Goal: Task Accomplishment & Management: Manage account settings

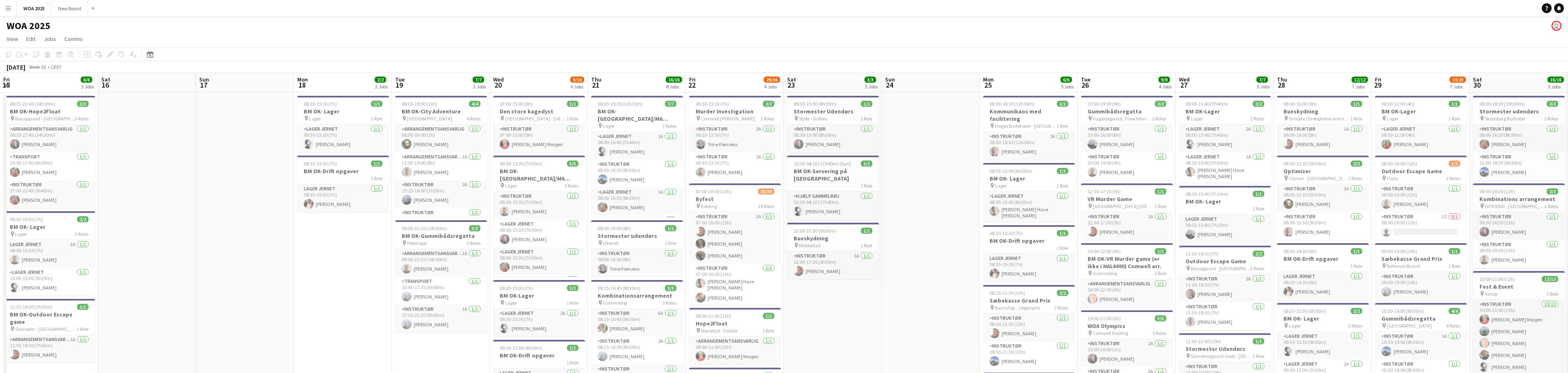
scroll to position [130, 0]
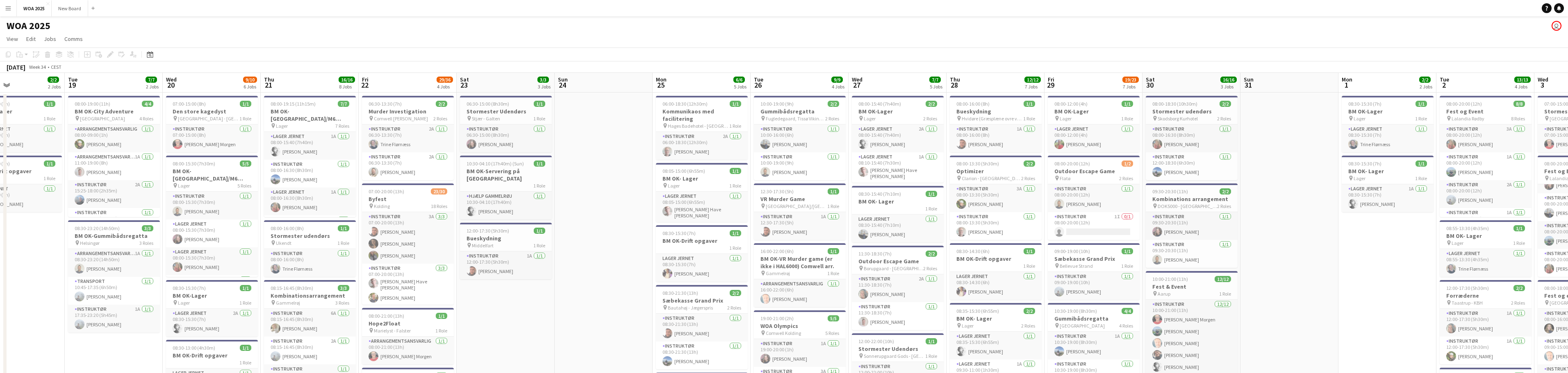
drag, startPoint x: 658, startPoint y: 208, endPoint x: 453, endPoint y: 178, distance: 207.2
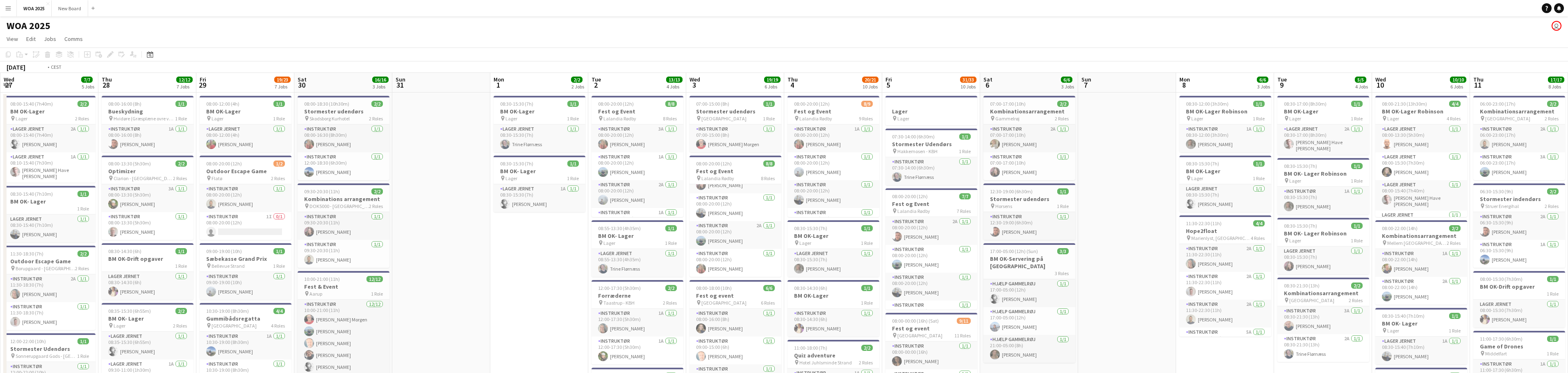
drag, startPoint x: 536, startPoint y: 270, endPoint x: 387, endPoint y: 239, distance: 152.2
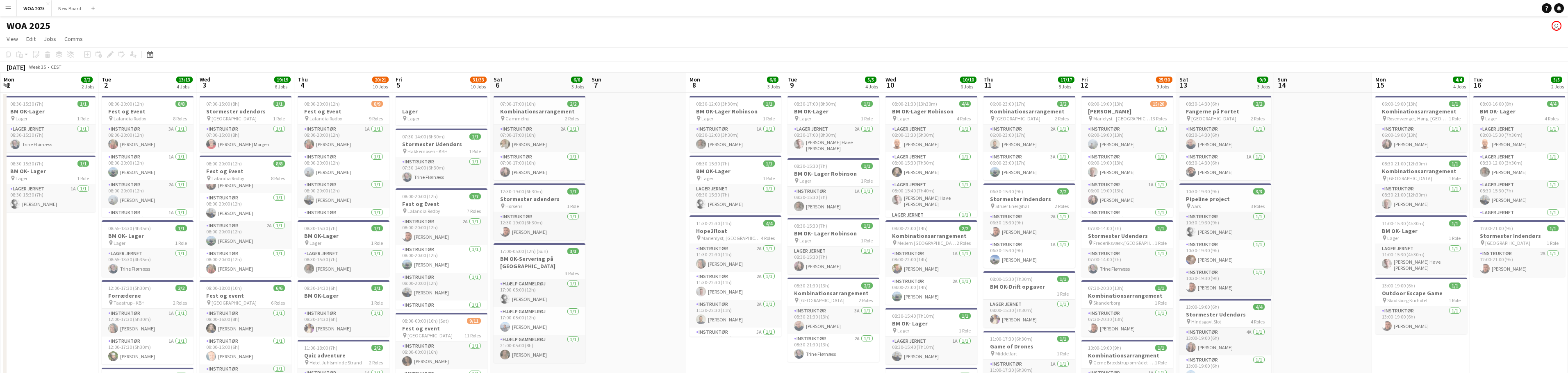
scroll to position [0, 253]
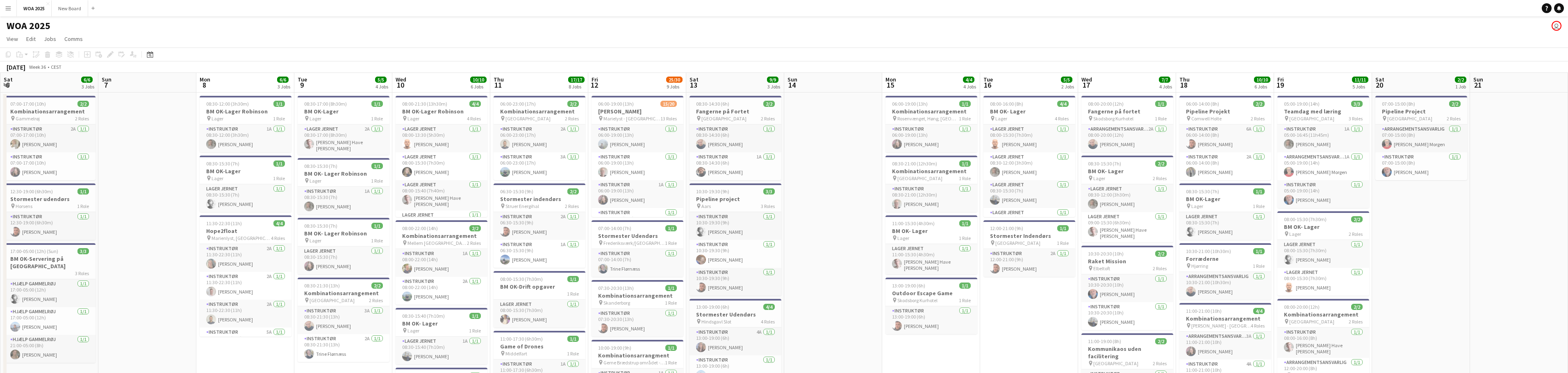
drag, startPoint x: 955, startPoint y: 262, endPoint x: 873, endPoint y: 196, distance: 105.3
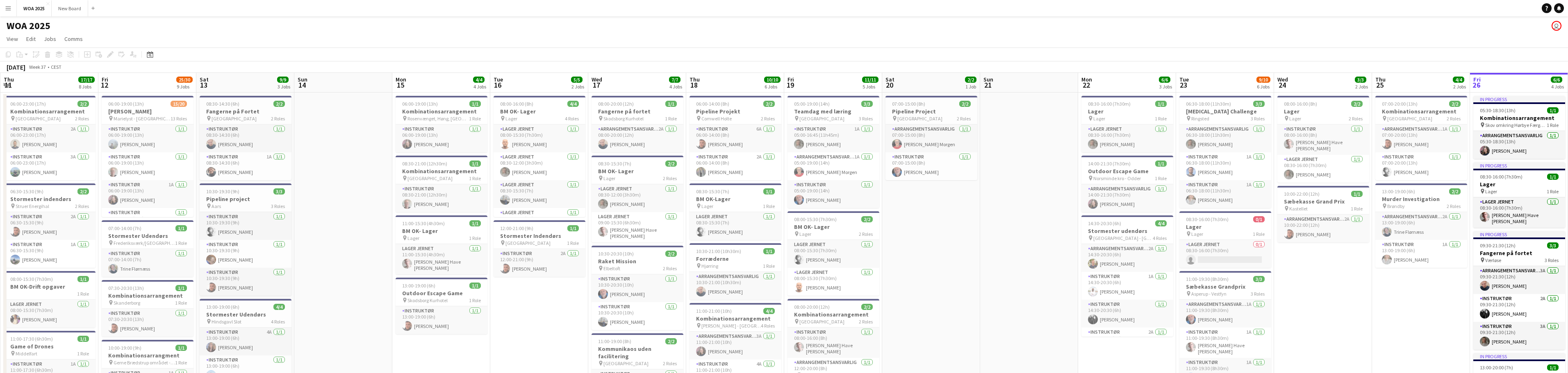
drag, startPoint x: 1063, startPoint y: 264, endPoint x: 556, endPoint y: 218, distance: 509.1
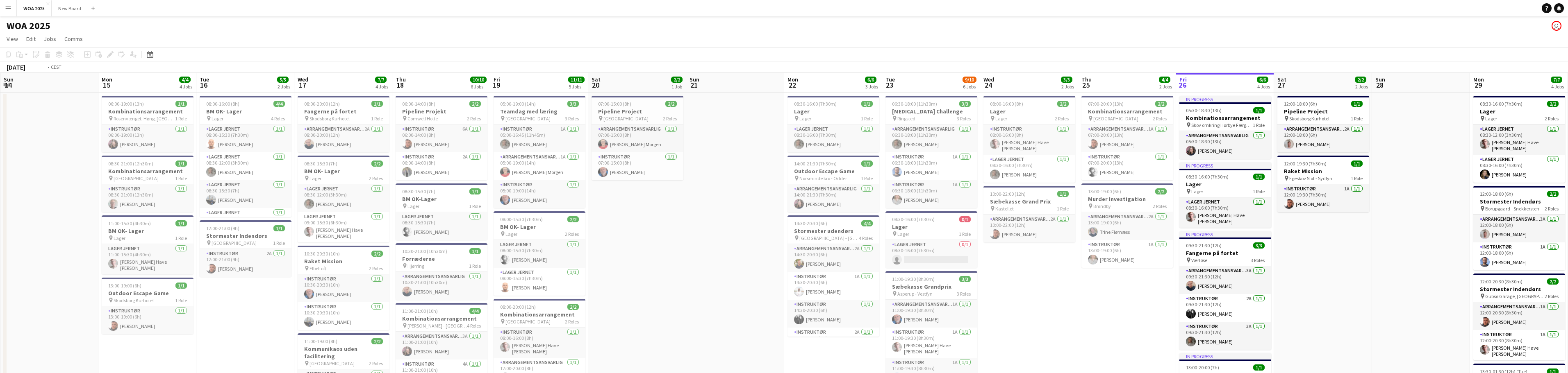
scroll to position [0, 213]
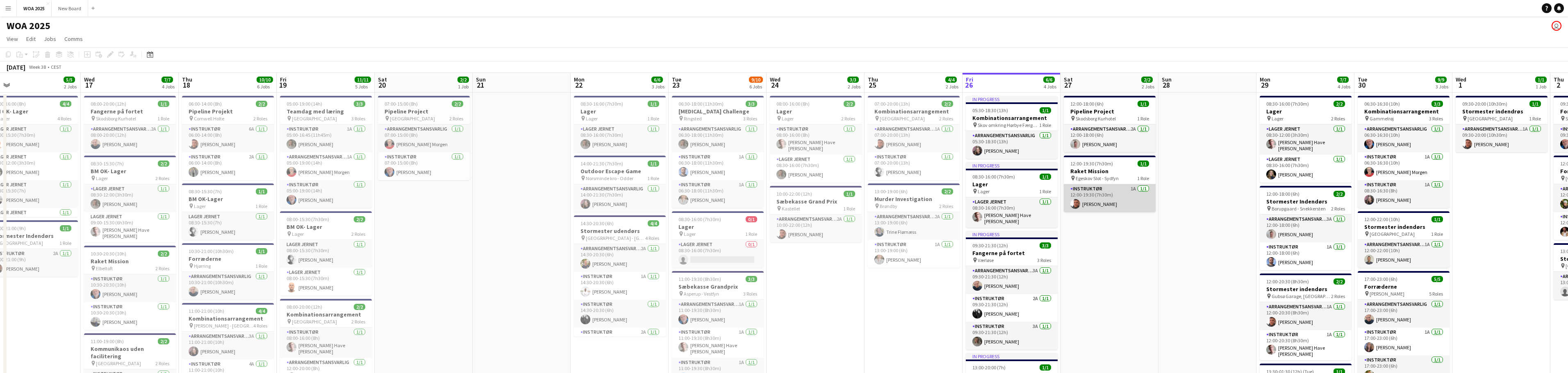
click at [1115, 195] on app-card-role "Instruktør 1A [DATE] 12:00-19:30 (7h30m) [PERSON_NAME]" at bounding box center [1110, 198] width 92 height 28
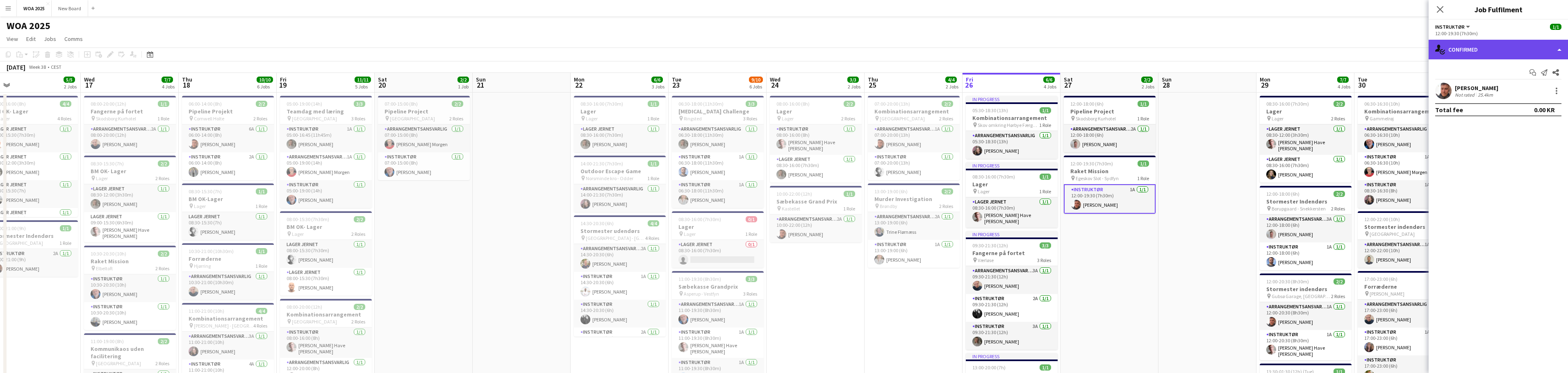
click at [1544, 50] on div "single-neutral-actions-check-2 Confirmed" at bounding box center [1498, 50] width 139 height 20
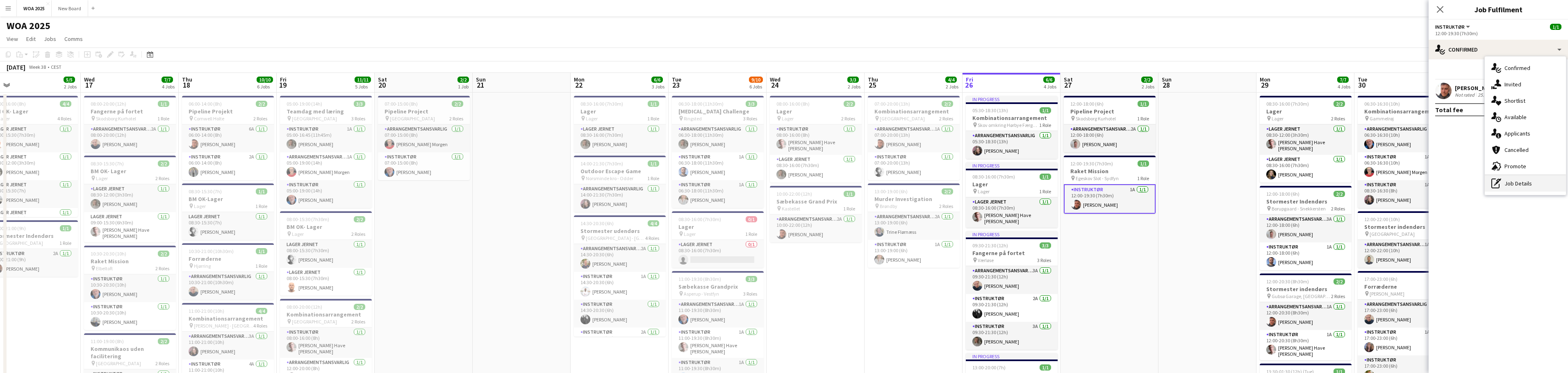
click at [1537, 185] on div "pen-write Job Details" at bounding box center [1526, 183] width 81 height 16
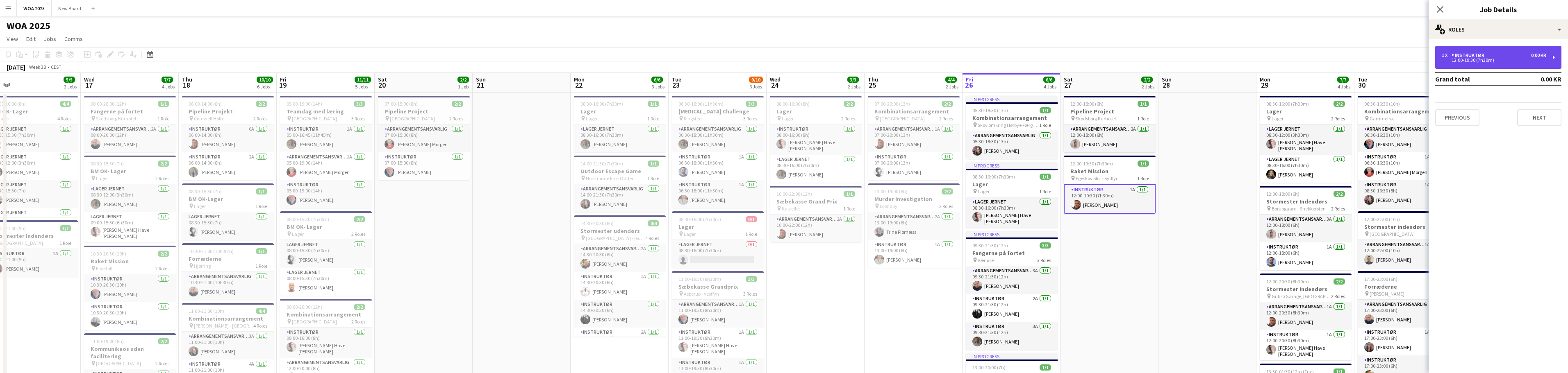
drag, startPoint x: 1498, startPoint y: 53, endPoint x: 1471, endPoint y: 59, distance: 27.7
click at [1498, 53] on div "1 x Instruktør 0.00 KR" at bounding box center [1494, 55] width 105 height 5
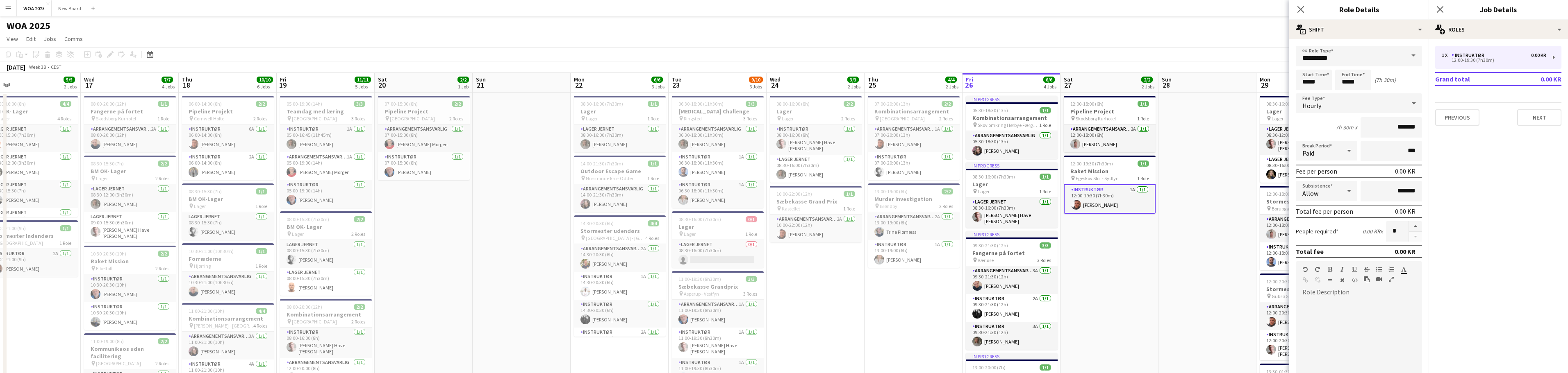
click at [1408, 56] on span at bounding box center [1413, 56] width 17 height 20
click at [1391, 79] on span "Arrangementsansvarlig" at bounding box center [1356, 79] width 107 height 8
type input "**********"
click at [1544, 116] on button "Next" at bounding box center [1538, 117] width 44 height 16
click at [1439, 9] on icon at bounding box center [1440, 9] width 8 height 8
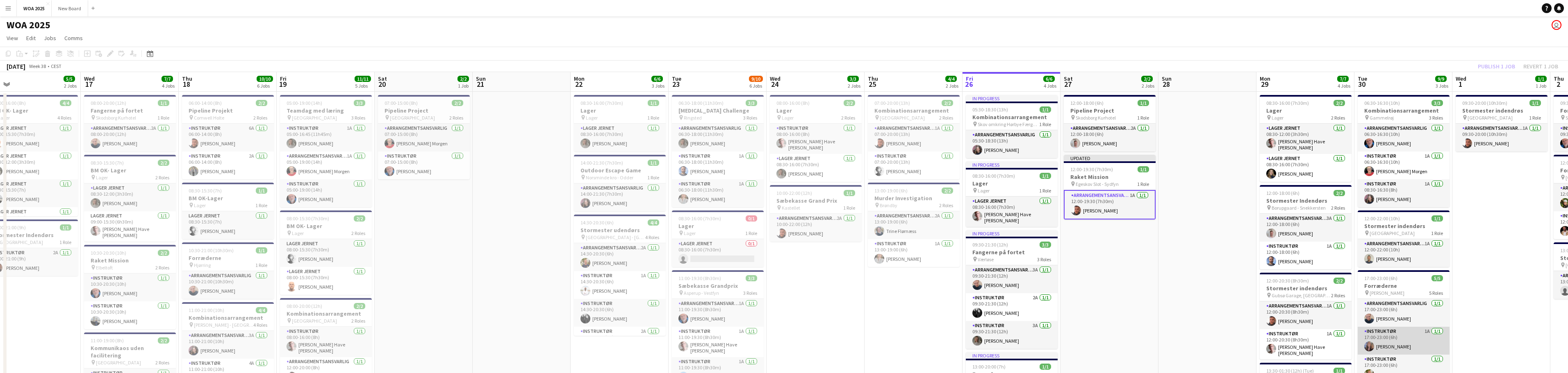
scroll to position [0, 0]
click at [1491, 67] on div "Publish 1 job Revert 1 job" at bounding box center [1517, 68] width 100 height 11
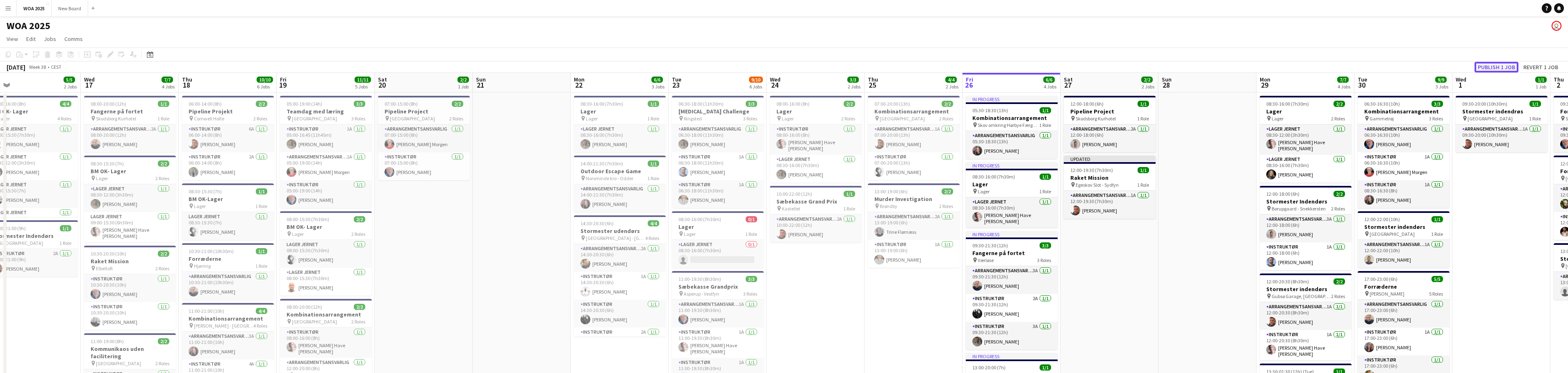
click at [1493, 68] on button "Publish 1 job" at bounding box center [1496, 68] width 44 height 11
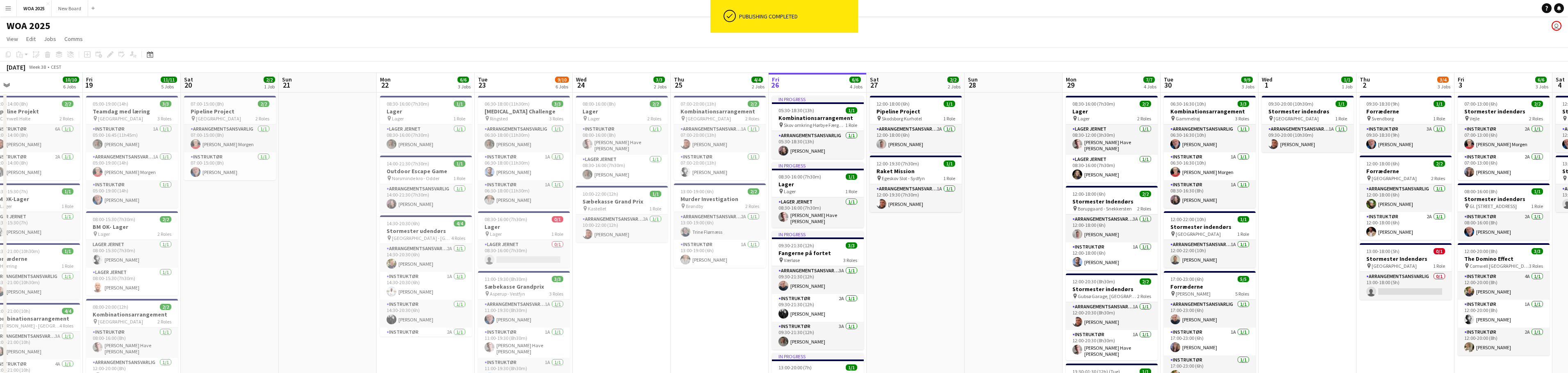
scroll to position [0, 415]
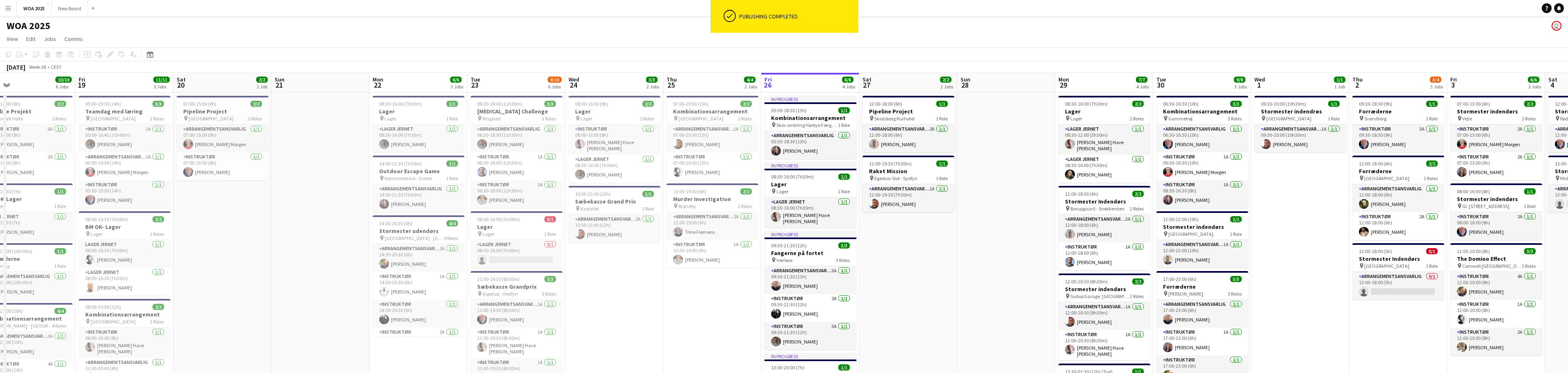
drag, startPoint x: 1414, startPoint y: 195, endPoint x: 1294, endPoint y: 187, distance: 120.3
click at [1405, 135] on app-card-role "Instruktør 3A [DATE] 09:30-18:30 (9h) [PERSON_NAME]" at bounding box center [1398, 138] width 92 height 28
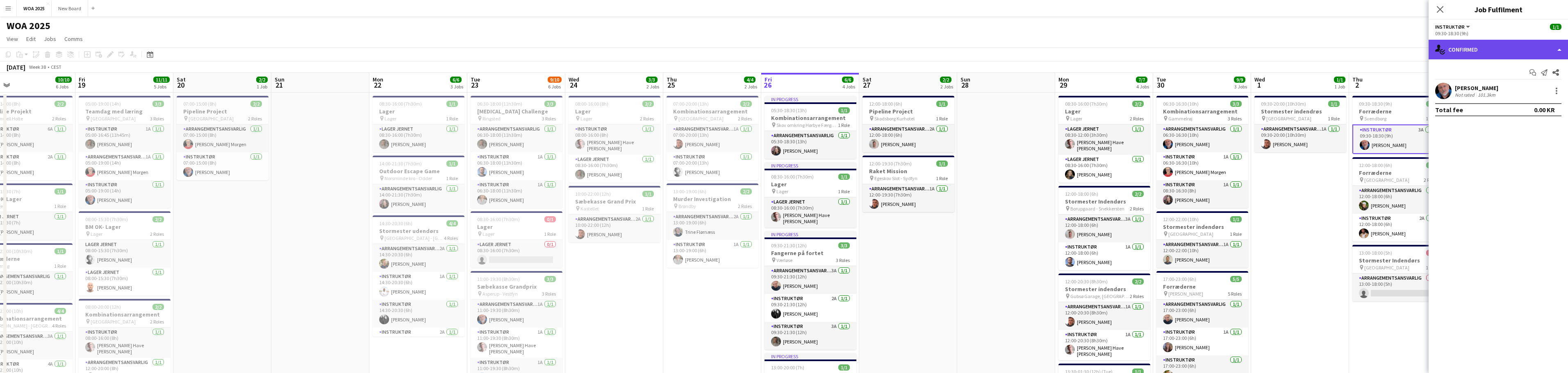
click at [1499, 51] on div "single-neutral-actions-check-2 Confirmed" at bounding box center [1498, 50] width 139 height 20
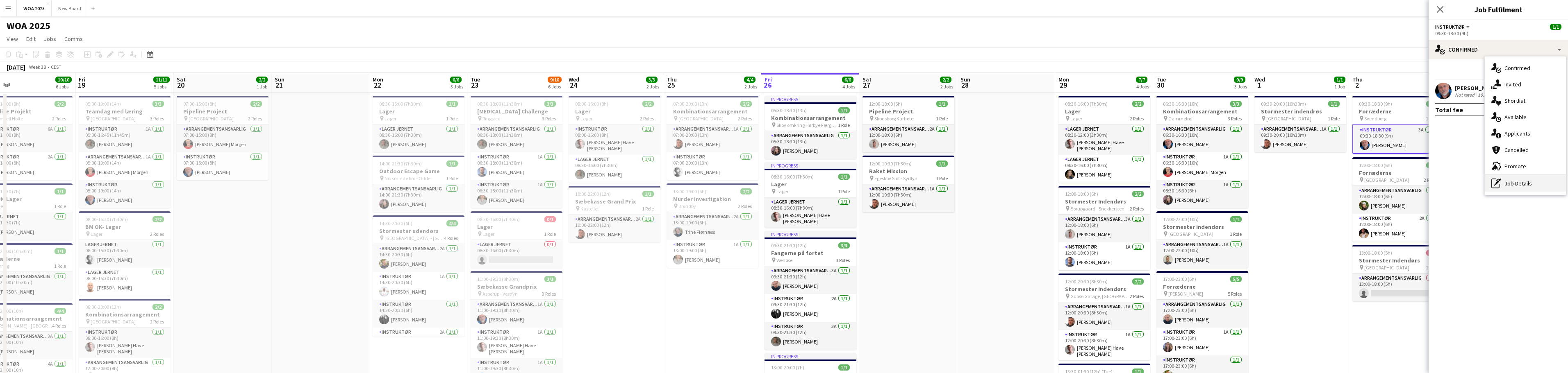
click at [1533, 182] on div "pen-write Job Details" at bounding box center [1526, 183] width 81 height 16
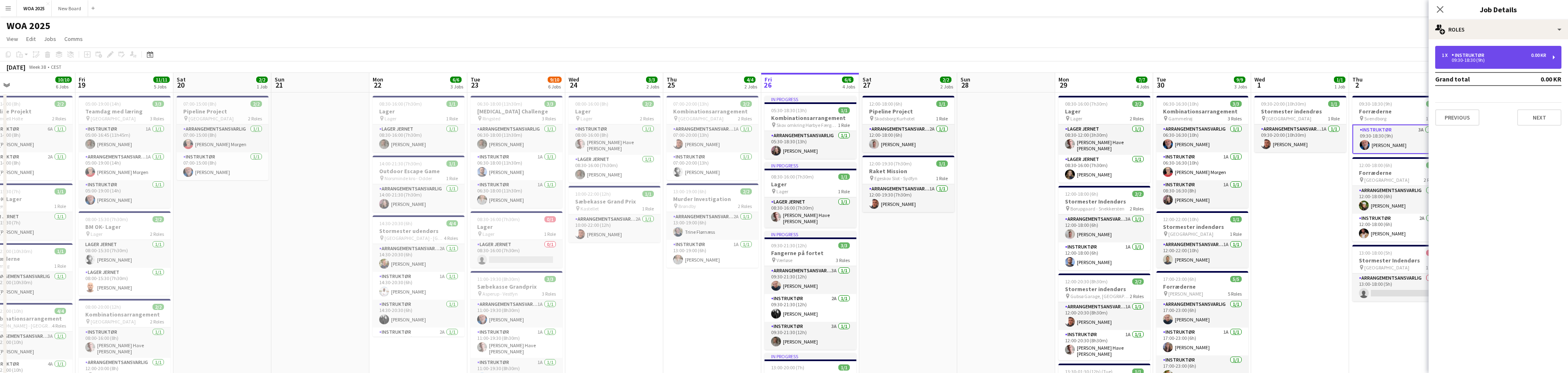
click at [1526, 55] on div "1 x Instruktør 0.00 KR" at bounding box center [1494, 55] width 105 height 5
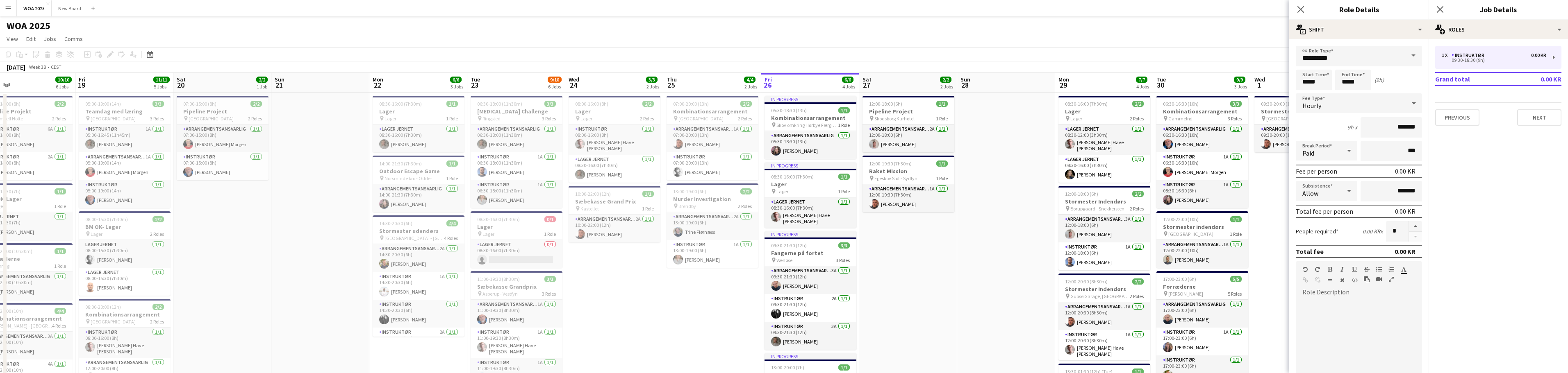
click at [1407, 55] on span at bounding box center [1413, 56] width 17 height 20
click at [1379, 81] on span "Arrangementsansvarlig" at bounding box center [1356, 79] width 107 height 8
type input "**********"
click at [1539, 117] on button "Next" at bounding box center [1538, 117] width 44 height 16
click at [1438, 9] on icon "Close pop-in" at bounding box center [1440, 9] width 8 height 8
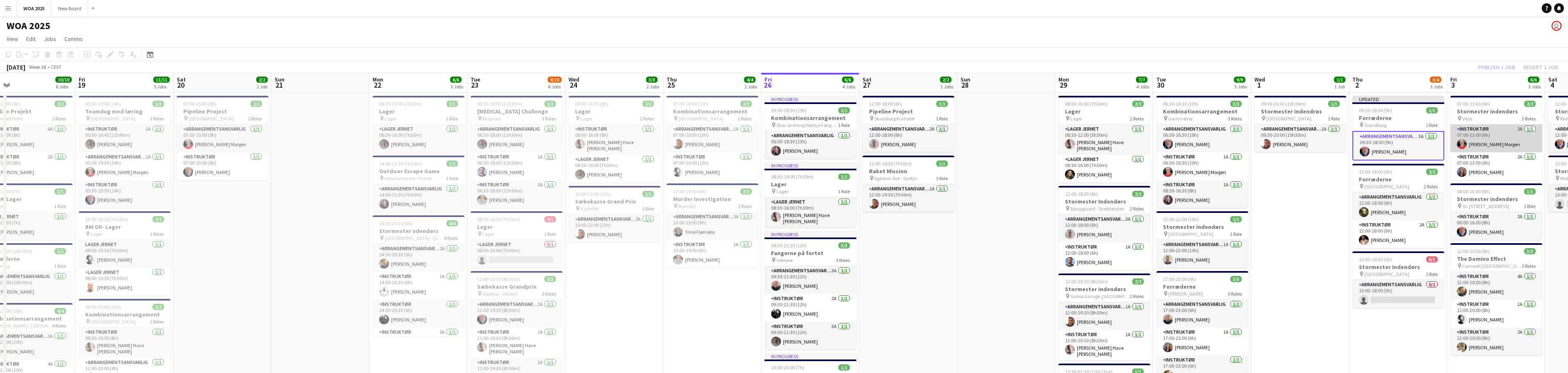
click at [1517, 142] on app-card-role "Instruktør 2A [DATE] 07:00-13:00 (6h) [PERSON_NAME] Morgen" at bounding box center [1496, 138] width 92 height 28
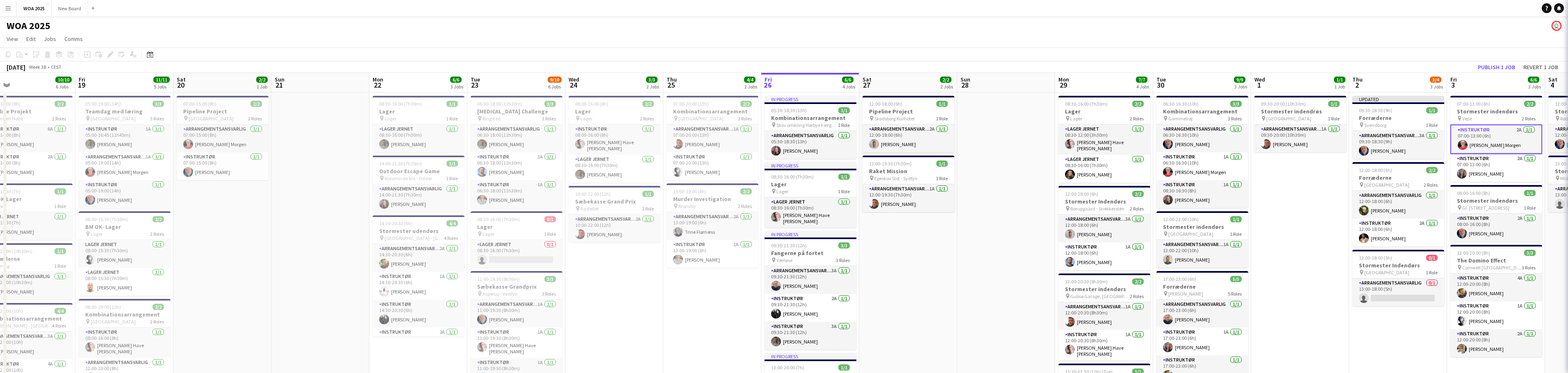
scroll to position [0, 414]
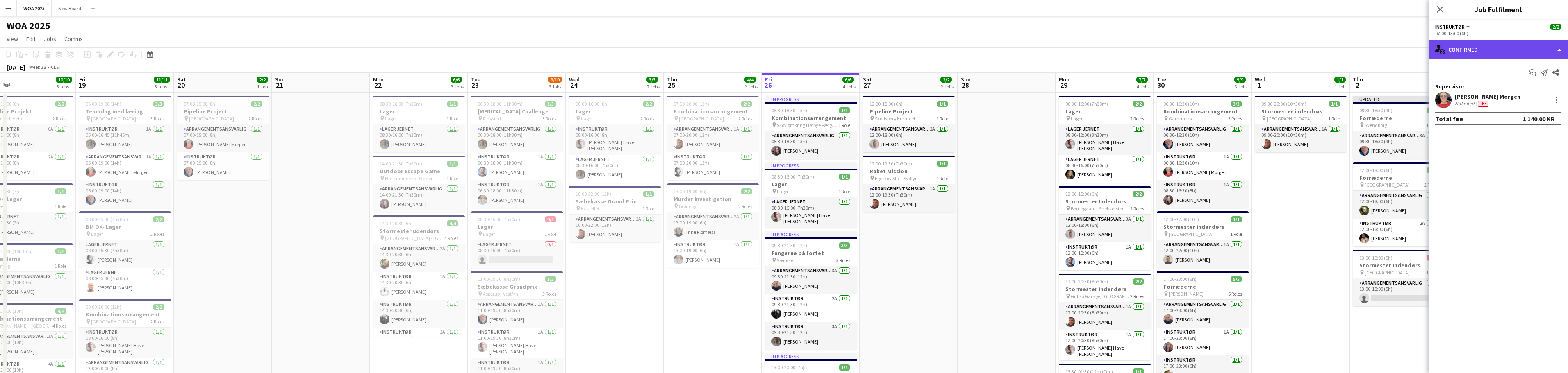
click at [1516, 53] on div "single-neutral-actions-check-2 Confirmed" at bounding box center [1498, 50] width 139 height 20
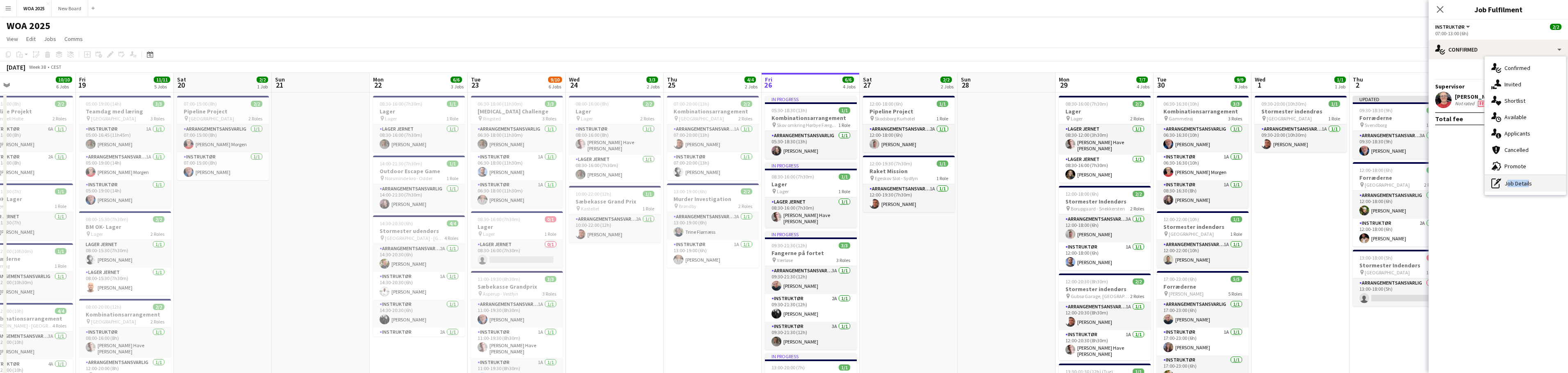
click at [1527, 187] on div "pen-write Job Details" at bounding box center [1526, 183] width 81 height 16
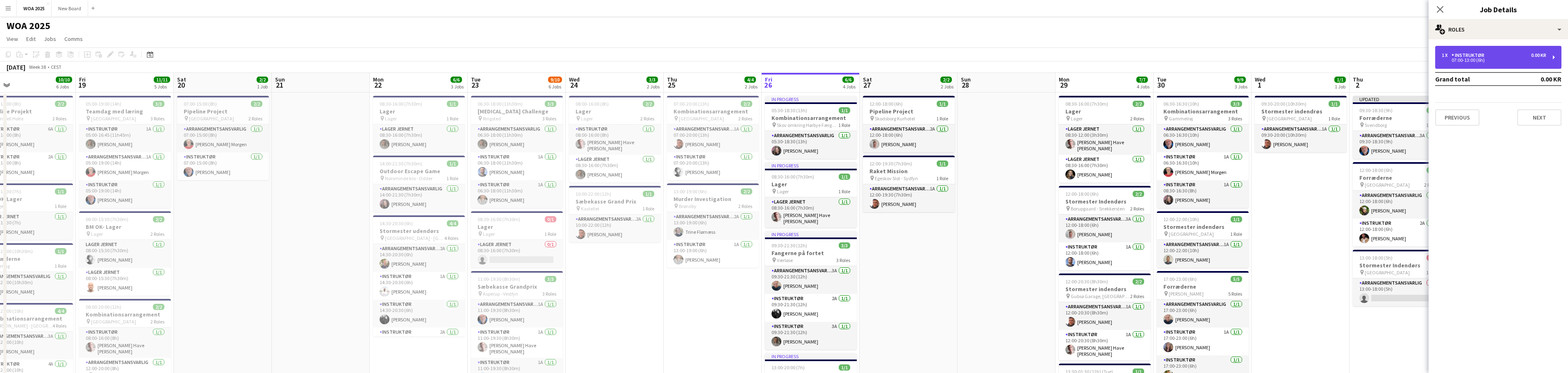
click at [1552, 58] on div "1 x Instruktør 0.00 KR 07:00-13:00 (6h)" at bounding box center [1498, 57] width 126 height 23
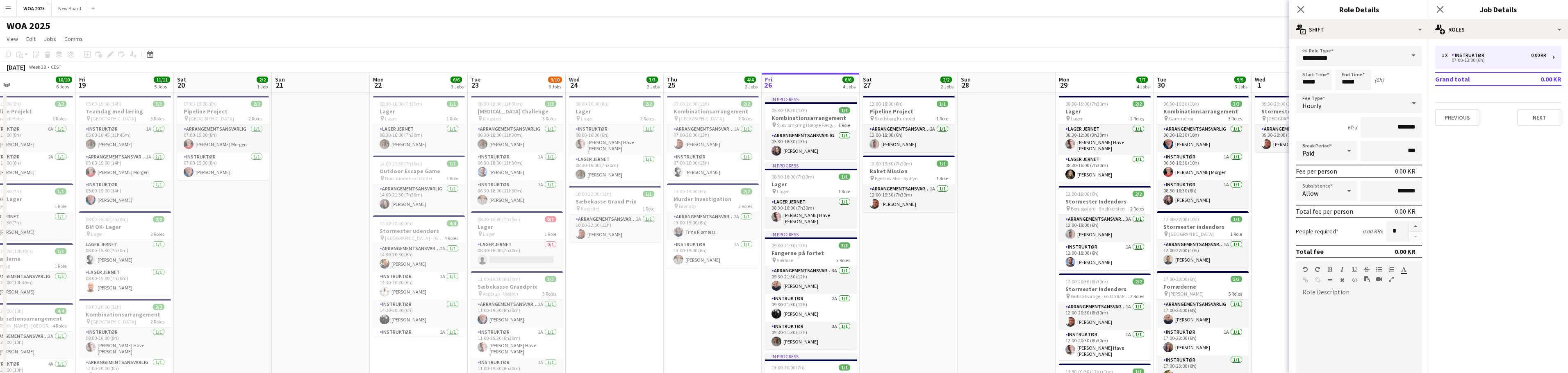
click at [1405, 55] on span at bounding box center [1413, 56] width 17 height 20
click at [1385, 76] on span "Arrangementsansvarlig" at bounding box center [1356, 79] width 107 height 8
type input "**********"
click at [1442, 10] on icon "Close pop-in" at bounding box center [1440, 9] width 8 height 8
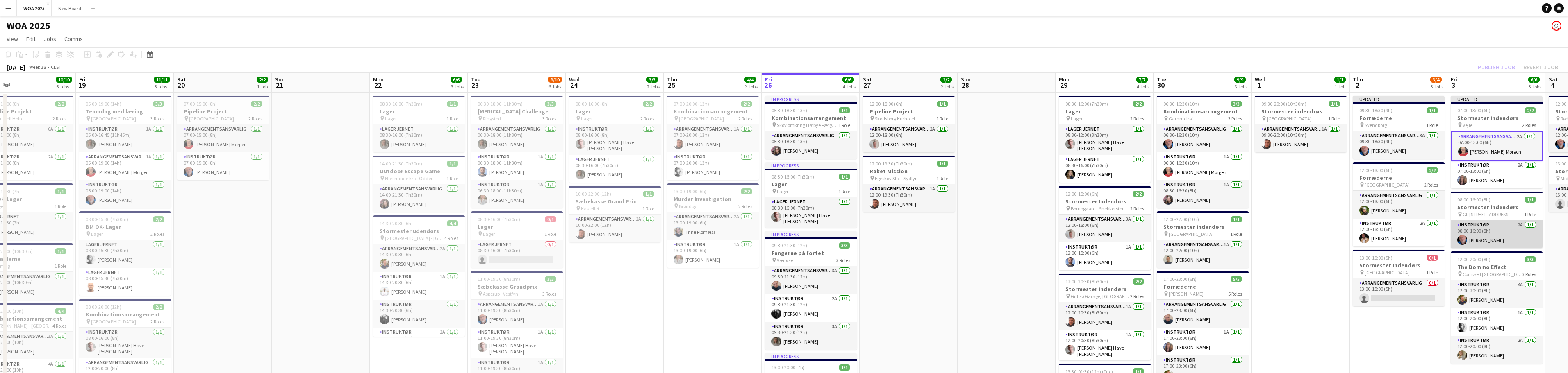
click at [1512, 236] on app-card-role "Instruktør 2A [DATE] 08:00-16:00 (8h) [PERSON_NAME]" at bounding box center [1497, 234] width 92 height 28
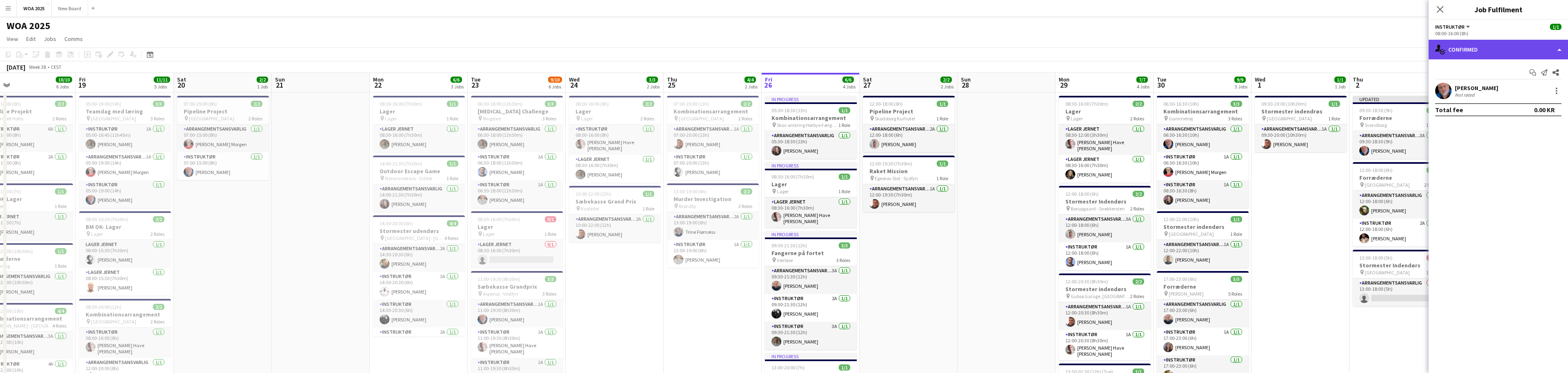
click at [1530, 45] on div "single-neutral-actions-check-2 Confirmed" at bounding box center [1498, 50] width 139 height 20
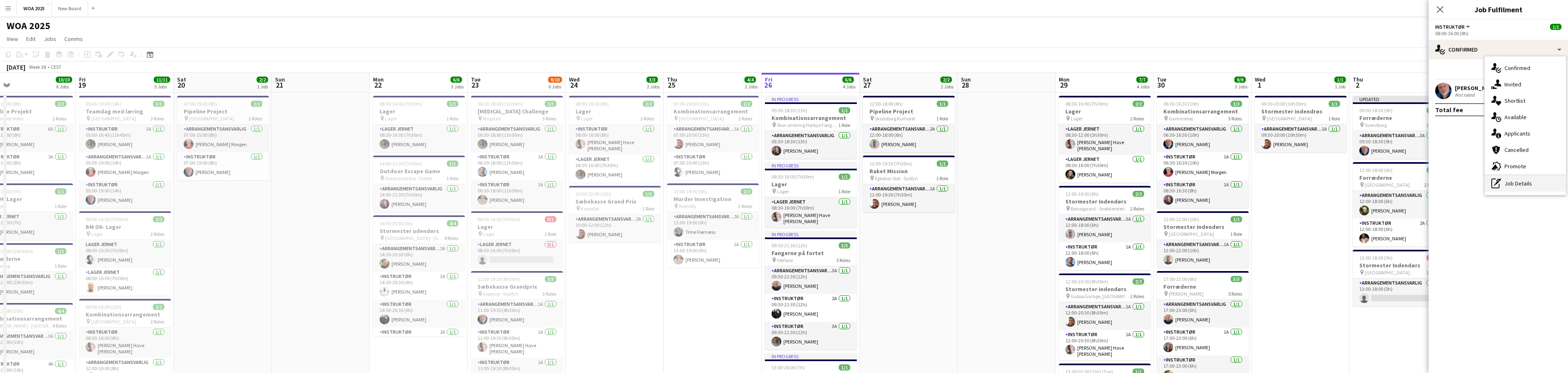
click at [1535, 185] on div "pen-write Job Details" at bounding box center [1526, 183] width 81 height 16
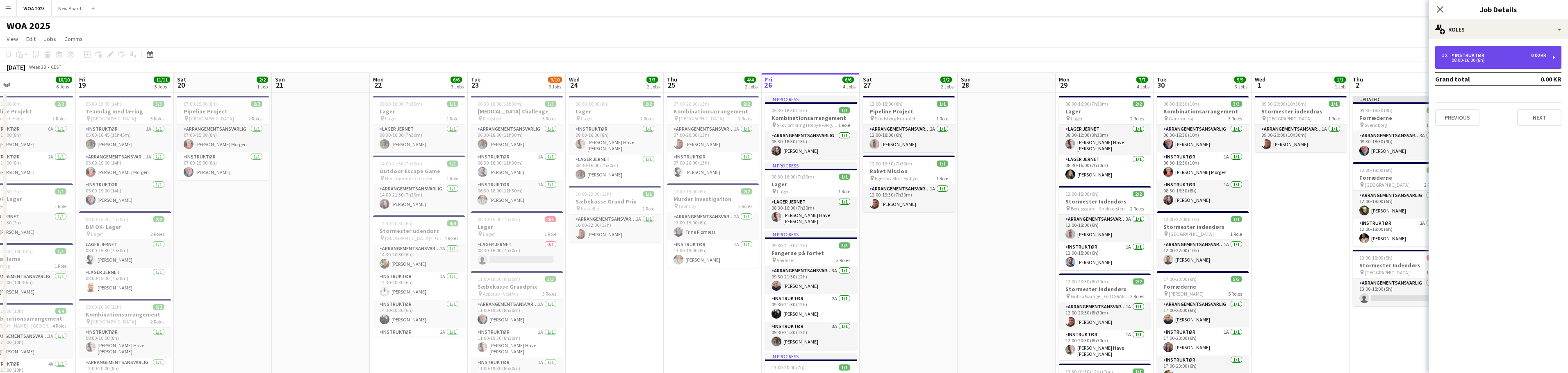
click at [1534, 53] on div "0.00 KR" at bounding box center [1538, 55] width 15 height 5
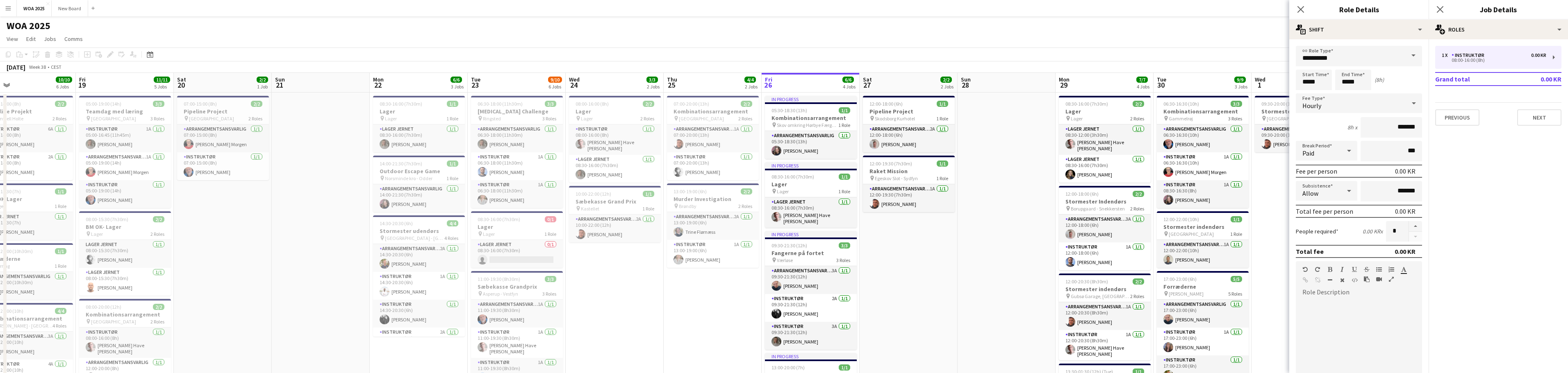
click at [1406, 54] on span at bounding box center [1413, 56] width 17 height 20
click at [1371, 79] on span "Arrangementsansvarlig" at bounding box center [1356, 79] width 107 height 8
type input "**********"
click at [1442, 8] on icon at bounding box center [1440, 9] width 8 height 8
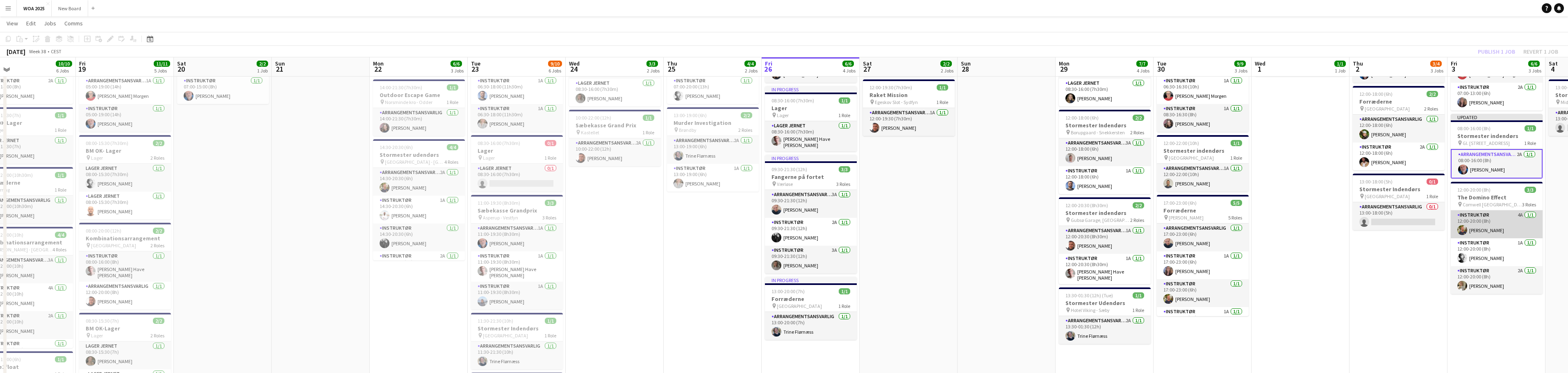
click at [1507, 223] on app-card-role "Instruktør 4A [DATE] 12:00-20:00 (8h) [PERSON_NAME]" at bounding box center [1497, 224] width 92 height 28
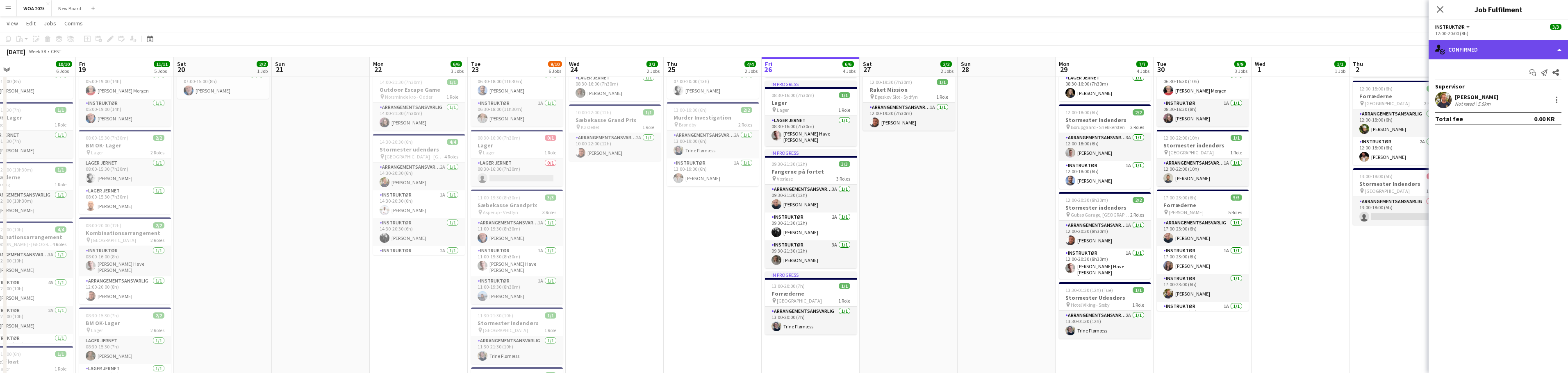
click at [1548, 47] on div "single-neutral-actions-check-2 Confirmed" at bounding box center [1498, 50] width 139 height 20
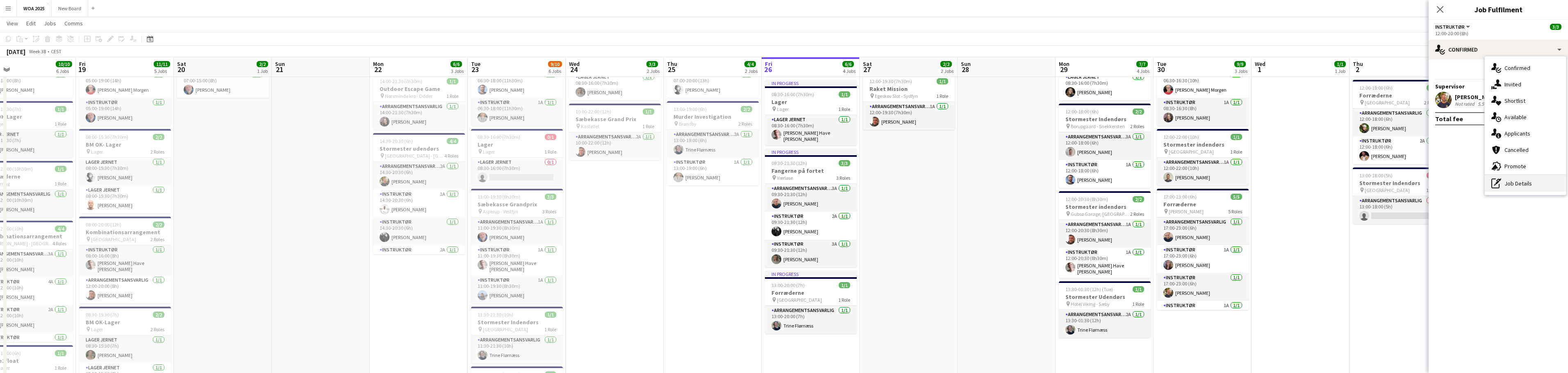
click at [1540, 182] on div "pen-write Job Details" at bounding box center [1526, 183] width 81 height 16
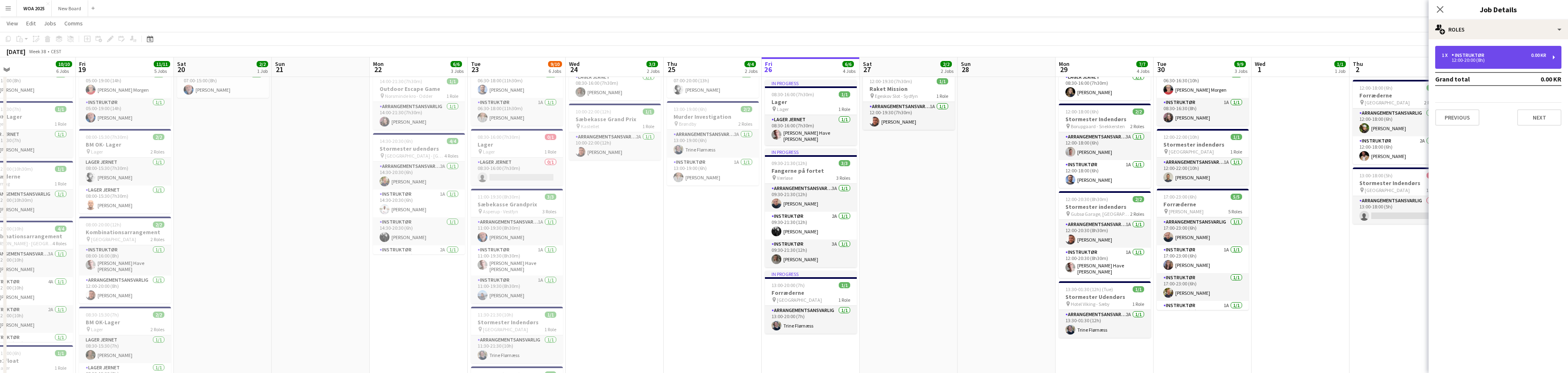
click at [1526, 56] on div "1 x Instruktør 0.00 KR" at bounding box center [1494, 55] width 105 height 5
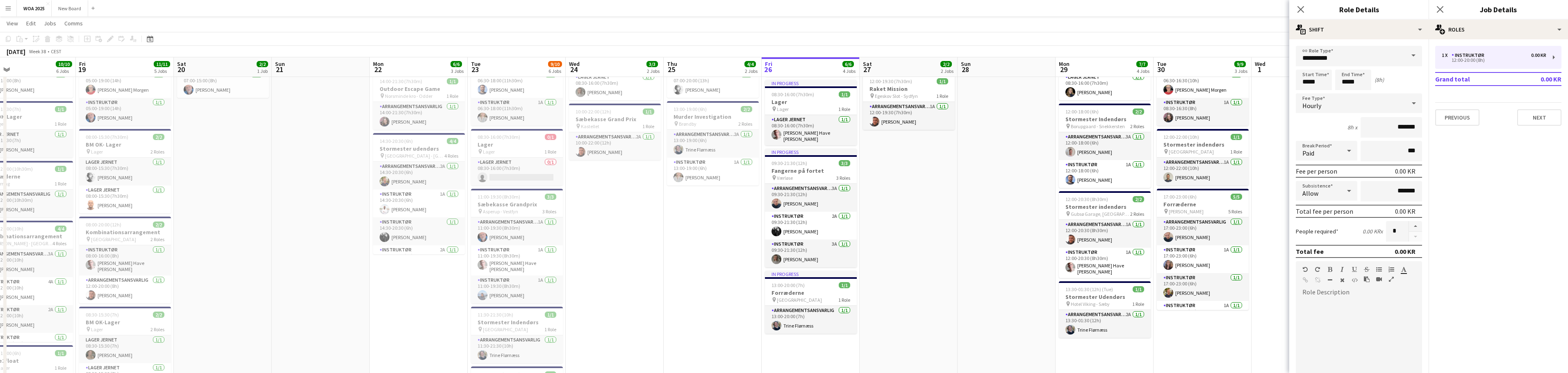
click at [1405, 56] on span at bounding box center [1413, 56] width 17 height 20
click at [1397, 79] on span "Arrangementsansvarlig" at bounding box center [1356, 79] width 107 height 8
type input "**********"
click at [1441, 10] on icon at bounding box center [1440, 9] width 8 height 8
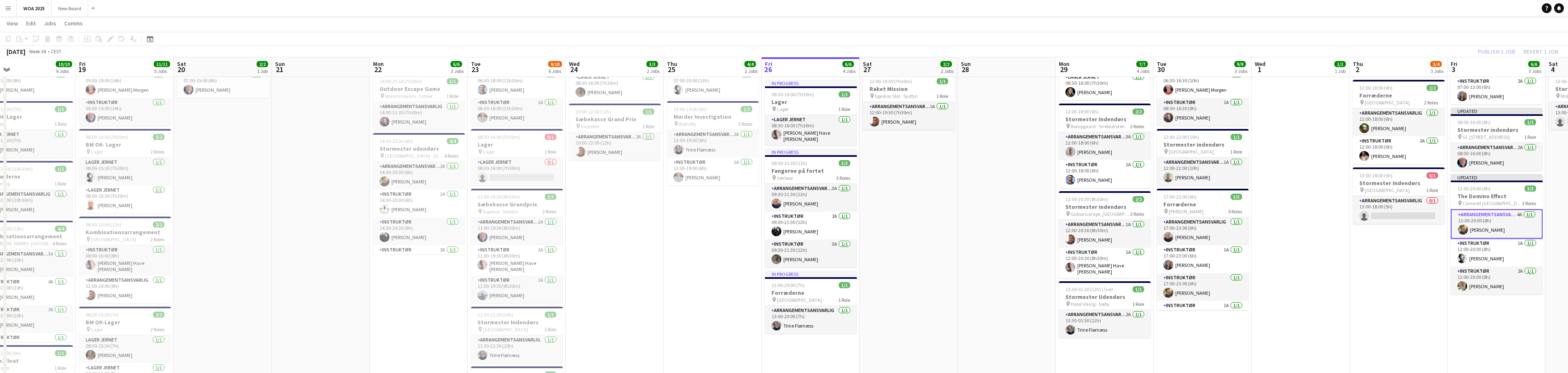
click at [1498, 51] on div "Publish 1 job Revert 1 job" at bounding box center [1517, 51] width 100 height 11
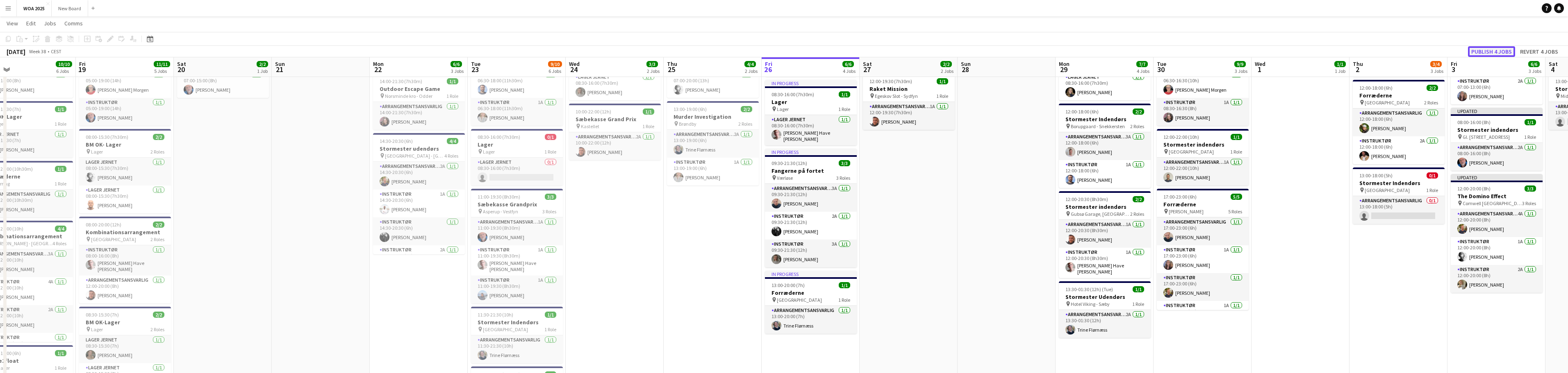
click at [1498, 51] on button "Publish 4 jobs" at bounding box center [1491, 51] width 47 height 11
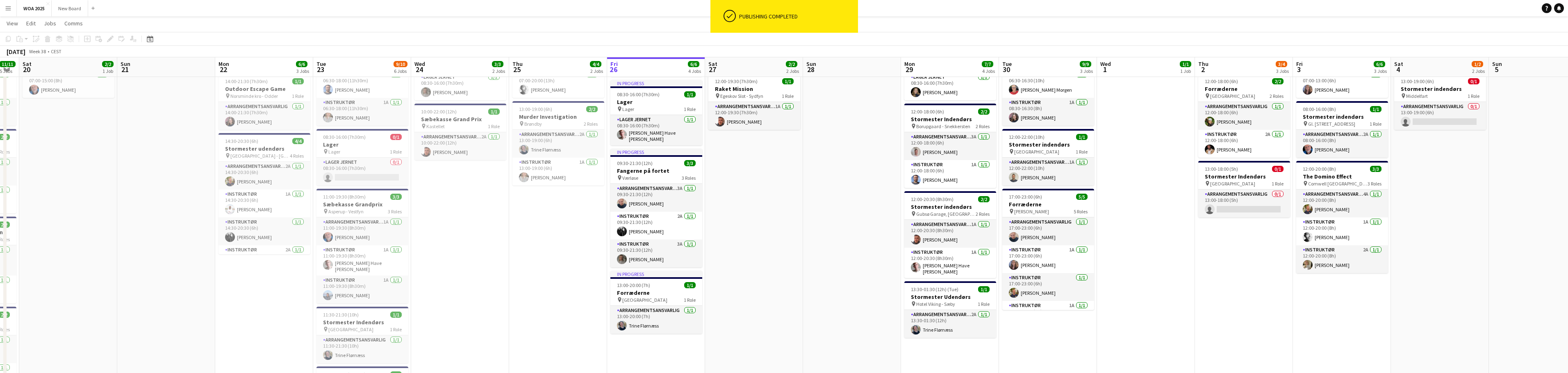
scroll to position [0, 241]
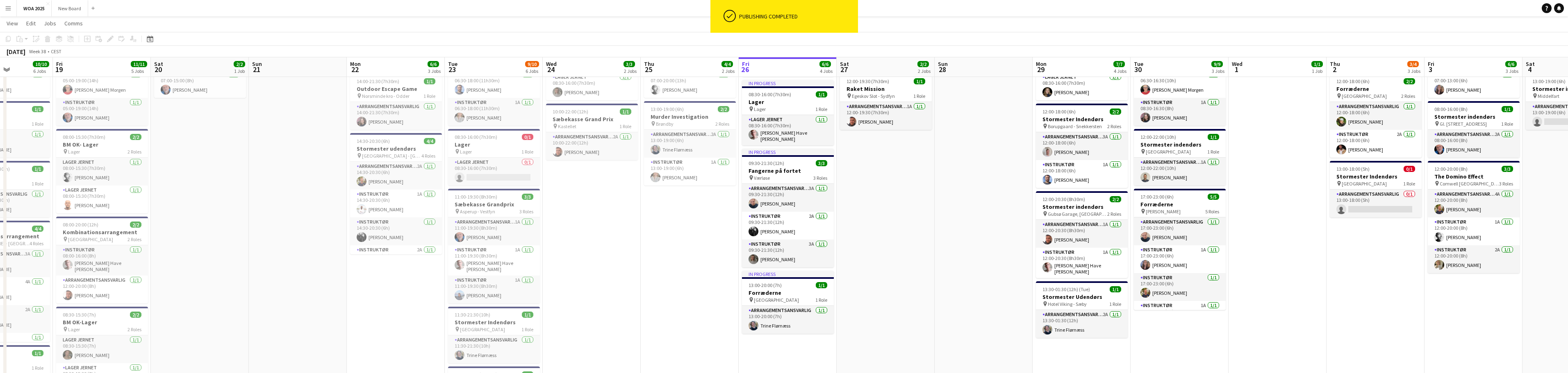
drag, startPoint x: 1545, startPoint y: 192, endPoint x: 1327, endPoint y: 190, distance: 218.0
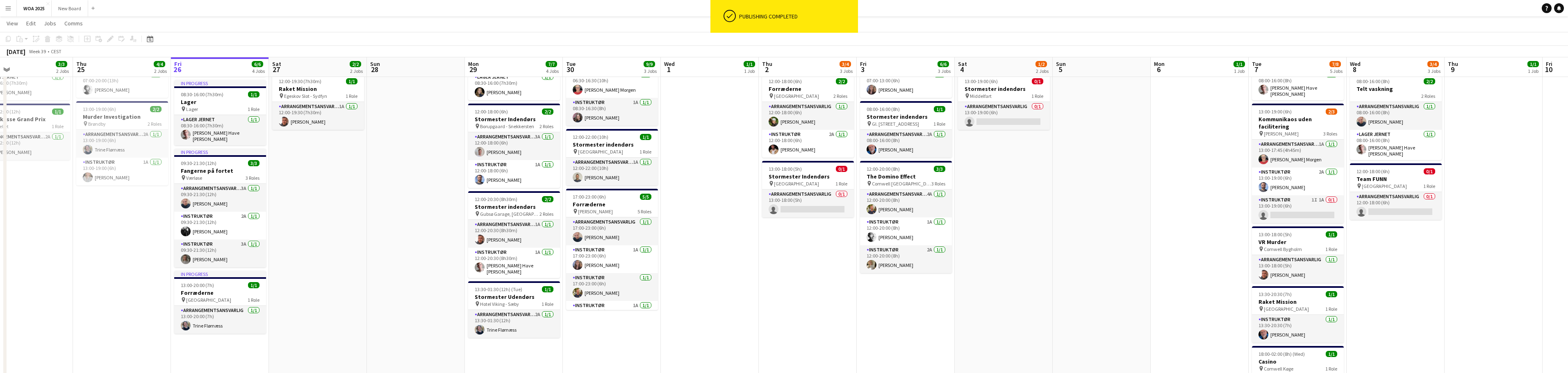
drag, startPoint x: 1339, startPoint y: 182, endPoint x: 1238, endPoint y: 178, distance: 101.1
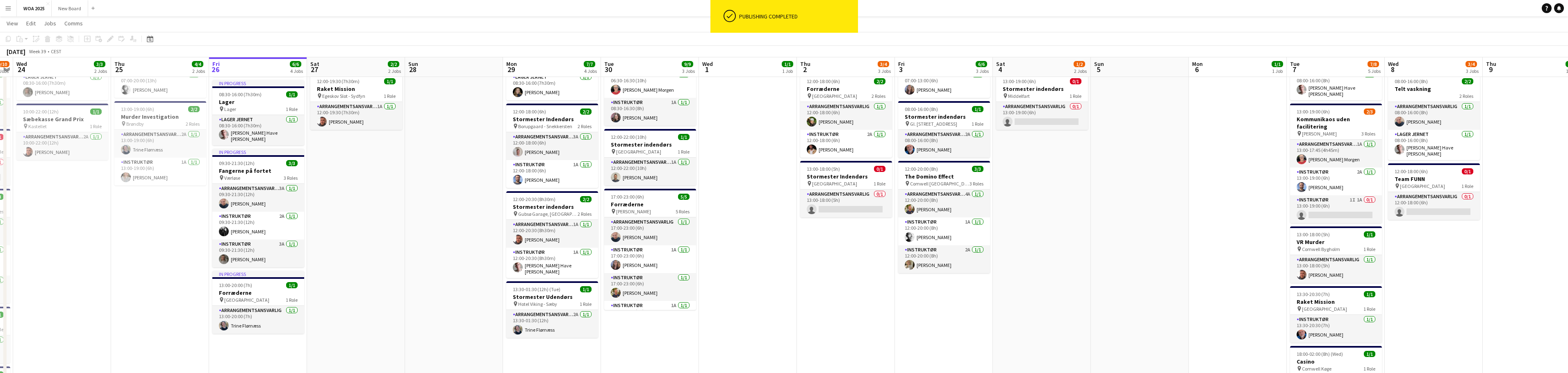
drag, startPoint x: 1380, startPoint y: 162, endPoint x: 1227, endPoint y: 163, distance: 153.0
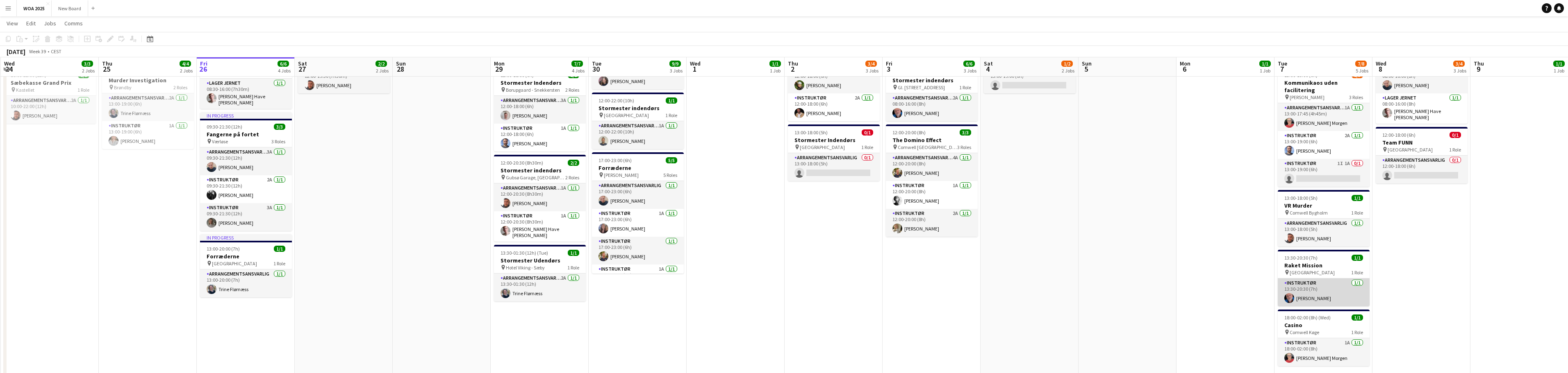
click at [1339, 285] on app-card-role "Instruktør [DATE] 13:30-20:30 (7h) [PERSON_NAME]" at bounding box center [1323, 293] width 92 height 28
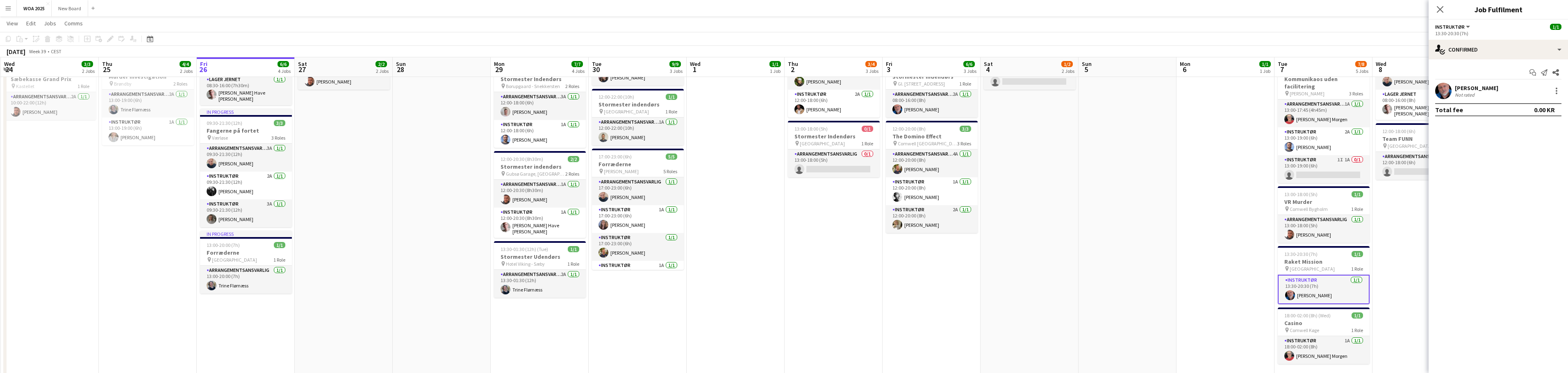
scroll to position [122, 0]
click at [1537, 47] on div "single-neutral-actions-check-2 Confirmed" at bounding box center [1498, 50] width 139 height 20
click at [1538, 182] on div "pen-write Job Details" at bounding box center [1526, 183] width 81 height 16
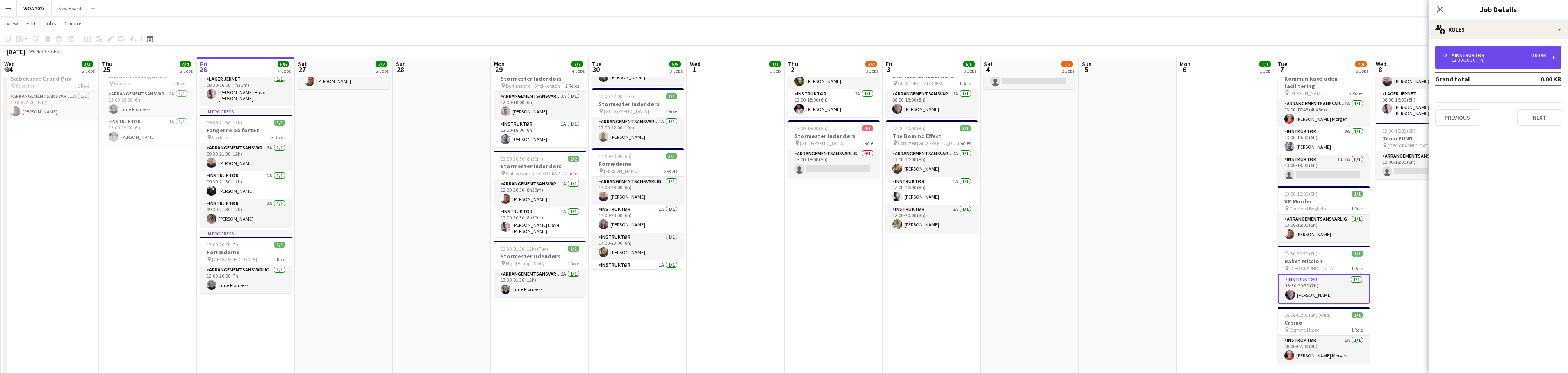
click at [1526, 55] on div "1 x Instruktør 0.00 KR" at bounding box center [1494, 55] width 105 height 5
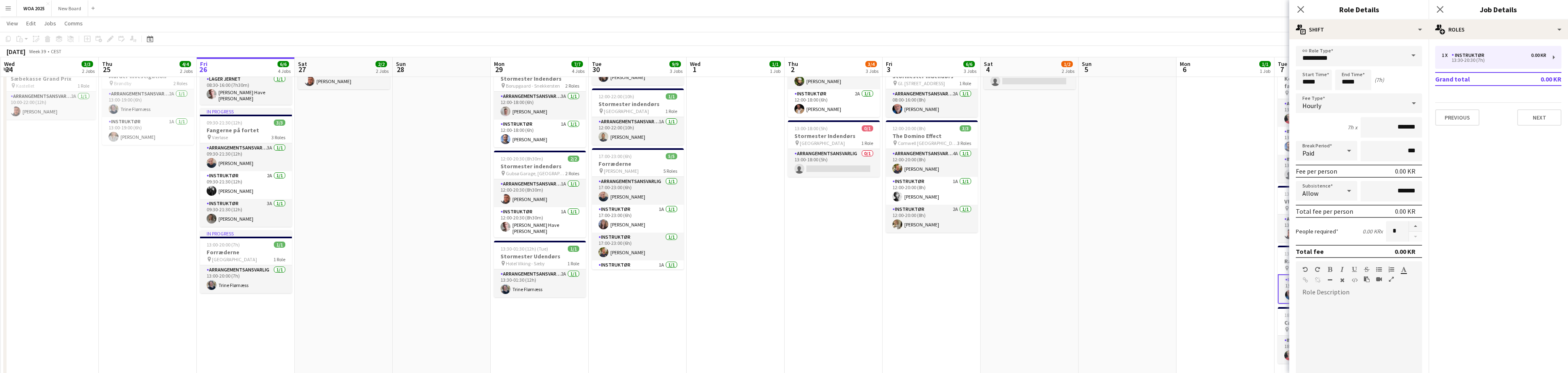
click at [1406, 56] on span at bounding box center [1413, 56] width 17 height 20
click at [1390, 82] on span "Arrangementsansvarlig" at bounding box center [1356, 79] width 107 height 8
type input "**********"
click at [1530, 117] on button "Next" at bounding box center [1538, 117] width 44 height 16
click at [1442, 9] on icon "Close pop-in" at bounding box center [1440, 9] width 8 height 8
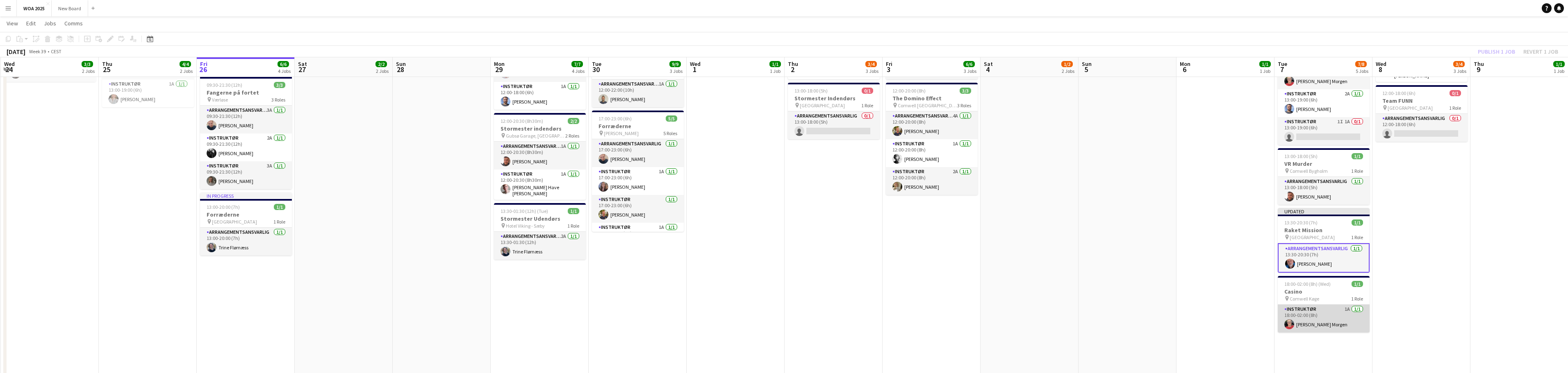
click at [1347, 318] on app-card-role "Instruktør 1A [DATE] 18:00-02:00 (8h) [PERSON_NAME] Morgen" at bounding box center [1323, 319] width 92 height 28
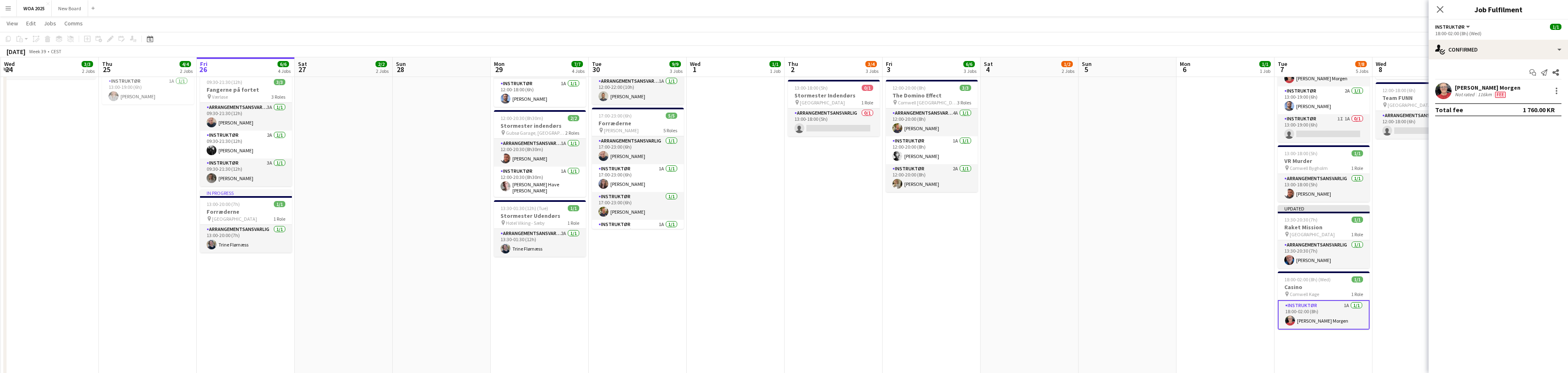
scroll to position [163, 0]
click at [1545, 51] on div "single-neutral-actions-check-2 Confirmed" at bounding box center [1498, 50] width 139 height 20
click at [1546, 183] on div "pen-write Job Details" at bounding box center [1526, 183] width 81 height 16
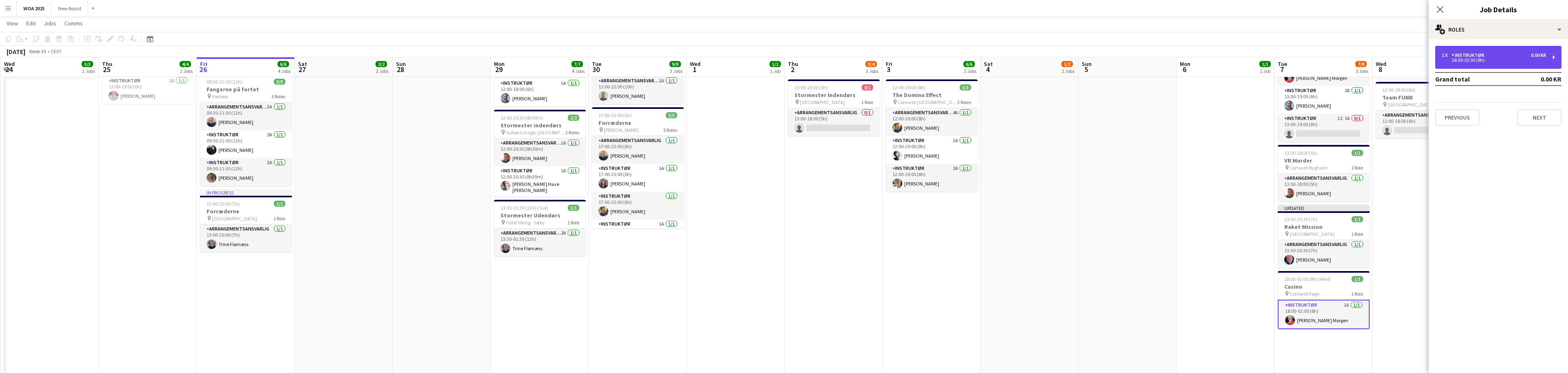
click at [1496, 56] on div "1 x Instruktør 0.00 KR" at bounding box center [1494, 55] width 105 height 5
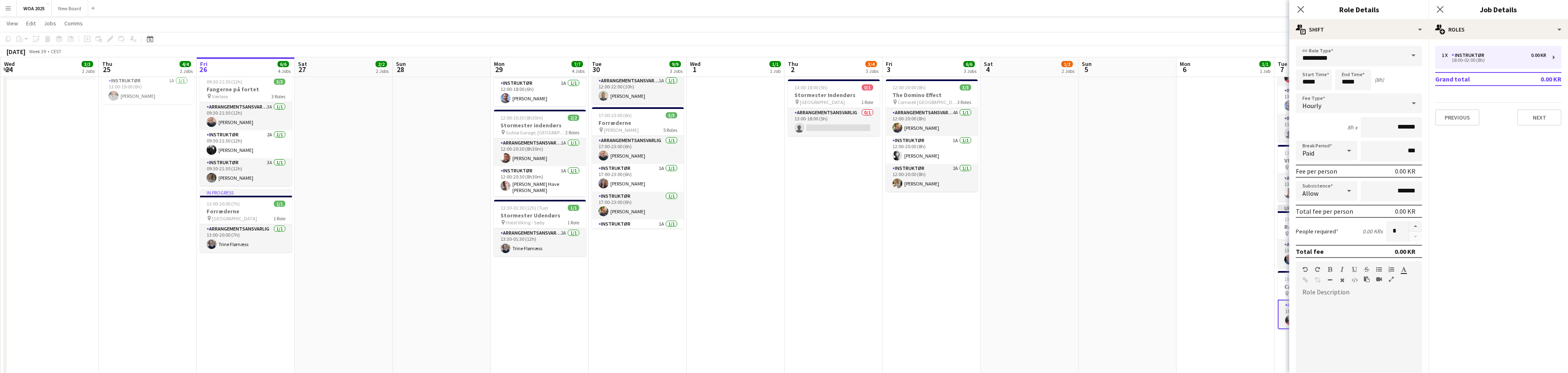
click at [1408, 54] on span at bounding box center [1413, 56] width 17 height 20
click at [1401, 75] on mat-option "Arrangementsansvarlig" at bounding box center [1355, 79] width 120 height 20
type input "**********"
click at [1440, 10] on icon "Close pop-in" at bounding box center [1440, 9] width 8 height 8
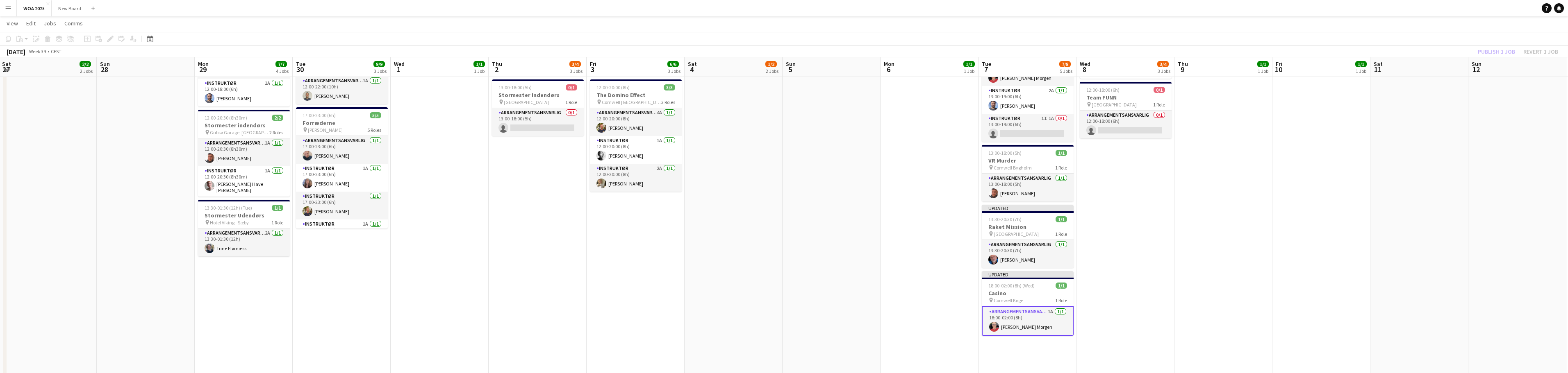
drag, startPoint x: 1503, startPoint y: 112, endPoint x: 1182, endPoint y: 145, distance: 322.7
click at [1181, 153] on app-calendar-viewport "Wed 24 3/3 2 Jobs Thu 25 4/4 2 Jobs Fri 26 6/6 4 Jobs Sat 27 2/2 2 Jobs Sun 28 …" at bounding box center [784, 317] width 1568 height 897
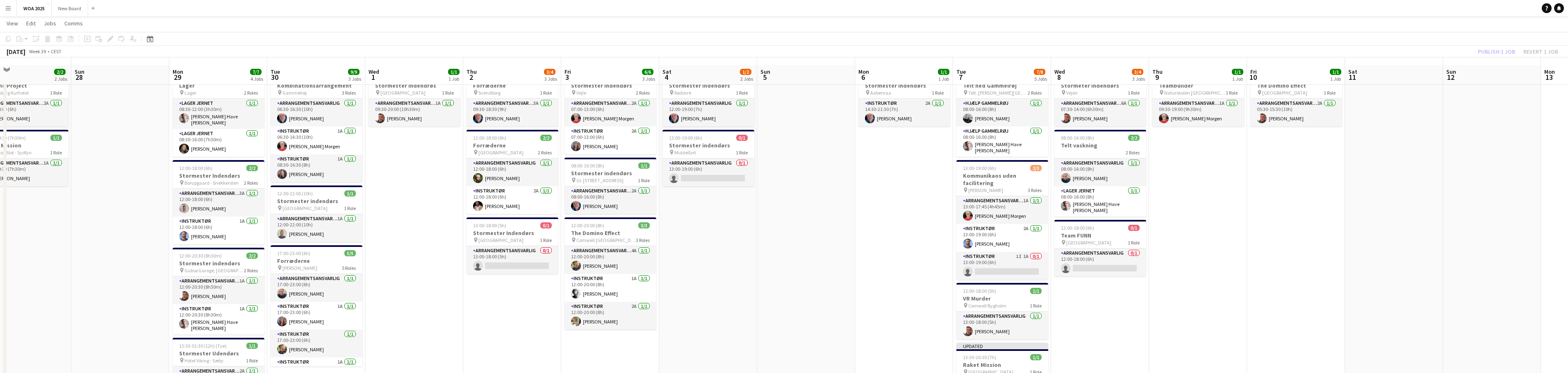
scroll to position [0, 0]
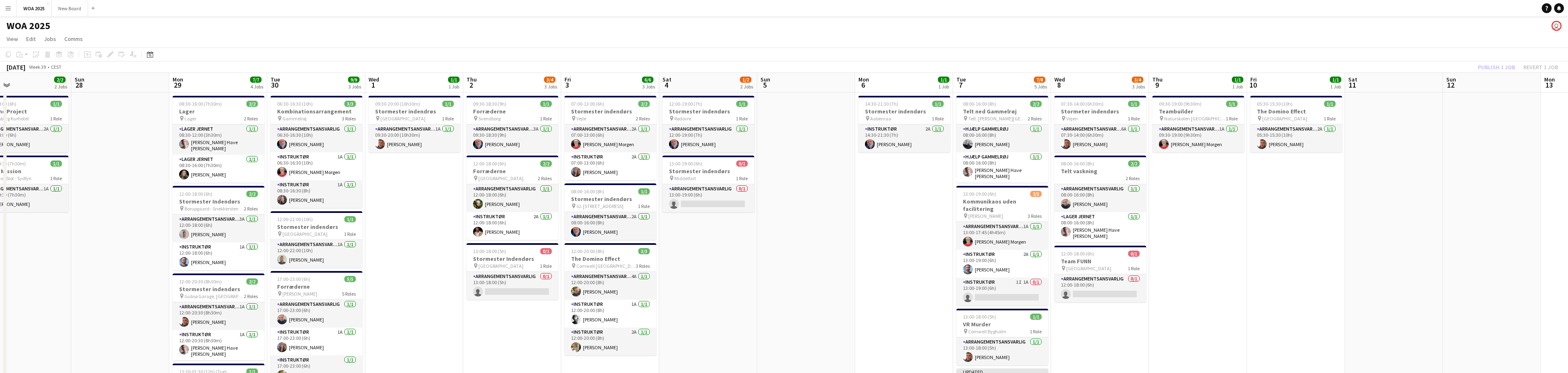
click at [1498, 65] on div "Publish 1 job Revert 1 job" at bounding box center [1517, 68] width 100 height 11
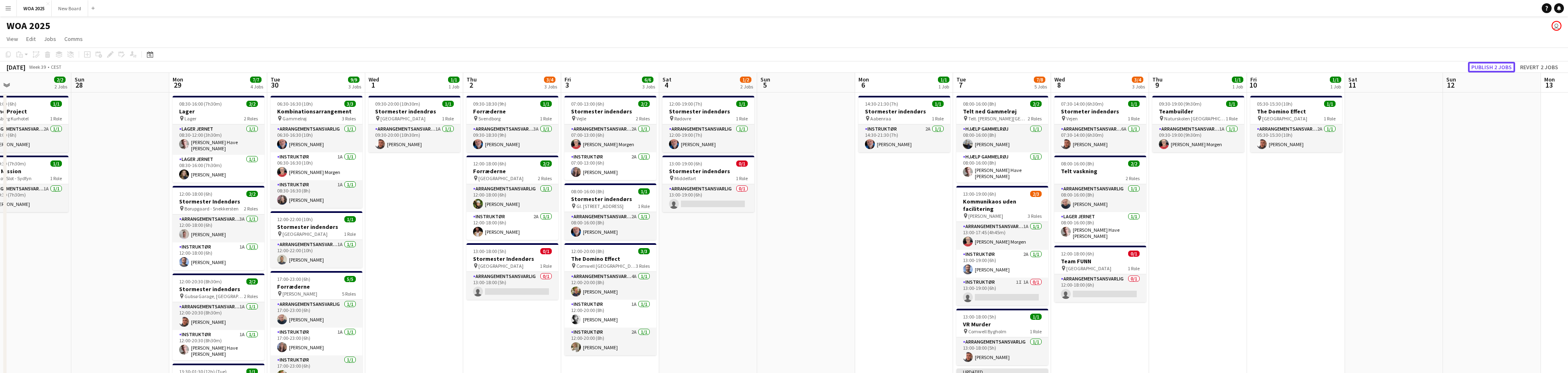
click at [1498, 65] on button "Publish 2 jobs" at bounding box center [1491, 68] width 47 height 11
